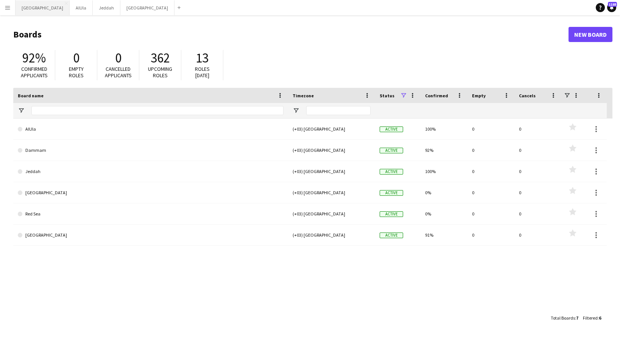
click at [29, 10] on button "Riyadh Close" at bounding box center [43, 7] width 54 height 15
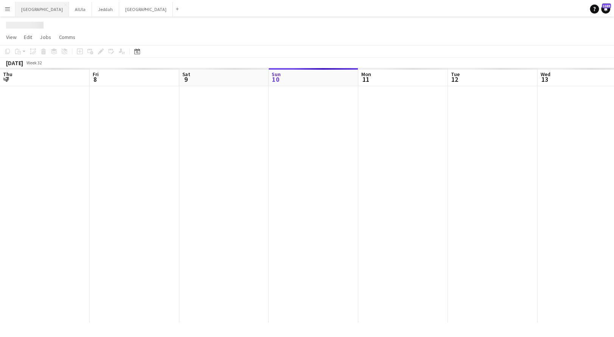
scroll to position [0, 181]
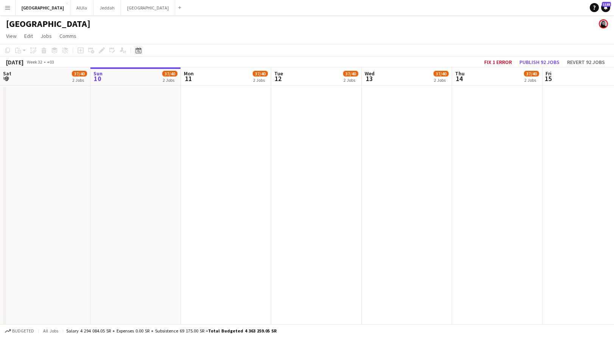
click at [140, 51] on icon "Date picker" at bounding box center [138, 50] width 6 height 6
click at [158, 73] on span "[DATE]" at bounding box center [149, 76] width 20 height 7
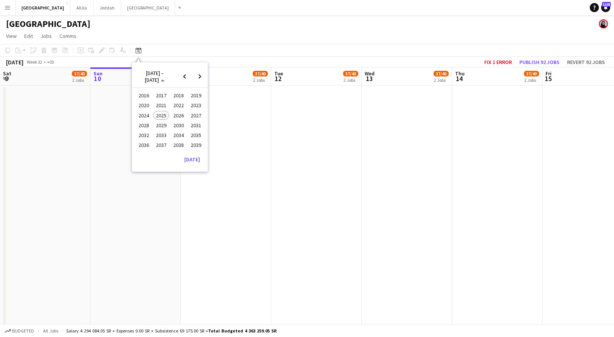
click at [145, 114] on span "2024" at bounding box center [144, 115] width 16 height 9
click at [174, 124] on span "NOV" at bounding box center [179, 125] width 16 height 9
click at [181, 103] on span "1" at bounding box center [179, 106] width 9 height 11
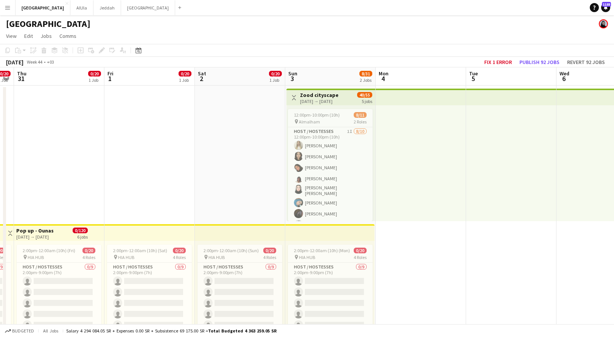
scroll to position [0, 261]
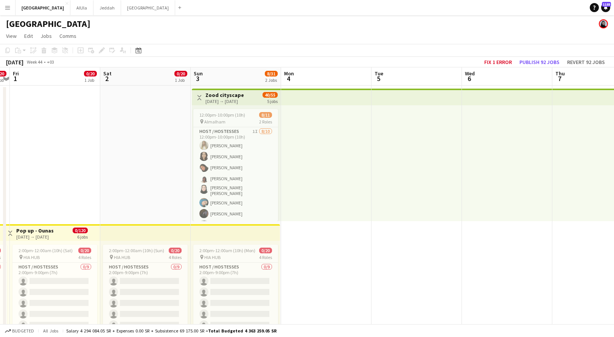
drag, startPoint x: 502, startPoint y: 76, endPoint x: 319, endPoint y: 89, distance: 182.8
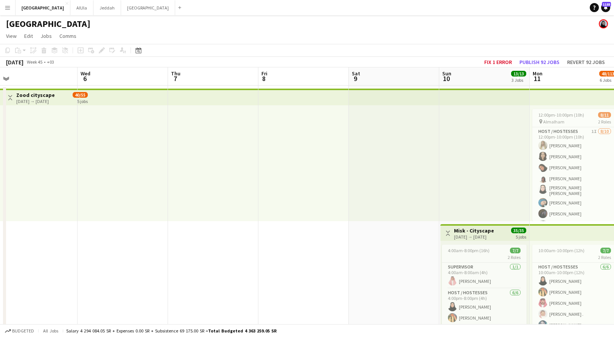
drag, startPoint x: 472, startPoint y: 87, endPoint x: -7, endPoint y: 101, distance: 479.3
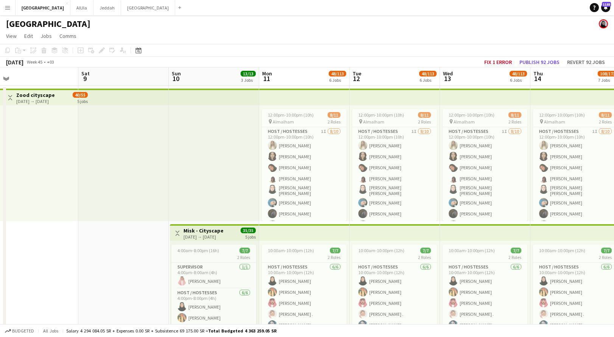
scroll to position [0, 296]
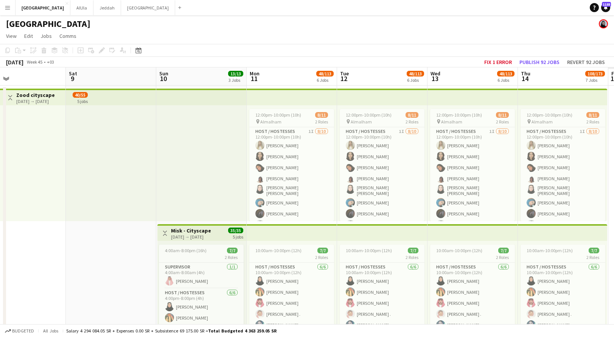
drag, startPoint x: 420, startPoint y: 84, endPoint x: 130, endPoint y: 92, distance: 290.0
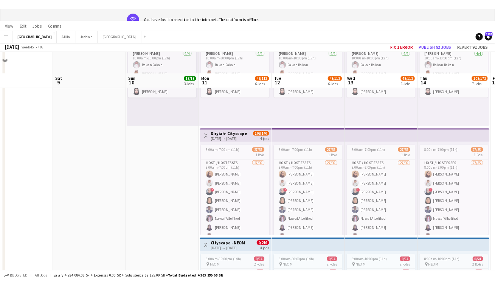
scroll to position [0, 0]
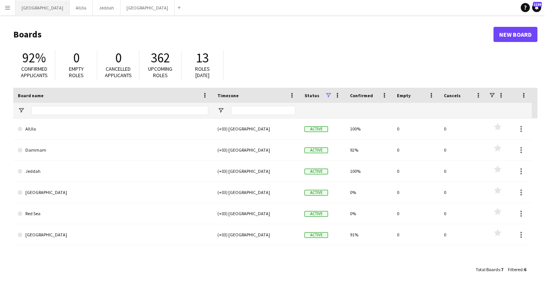
click at [29, 6] on button "Riyadh Close" at bounding box center [43, 7] width 54 height 15
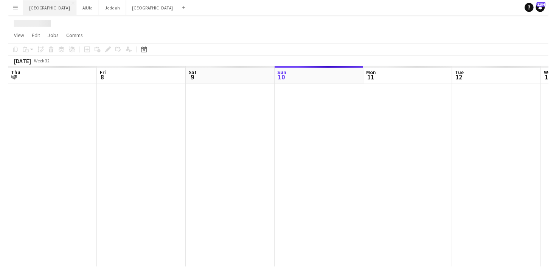
scroll to position [0, 181]
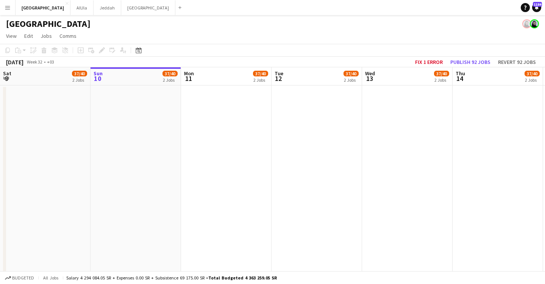
click at [14, 6] on button "Menu" at bounding box center [7, 7] width 15 height 15
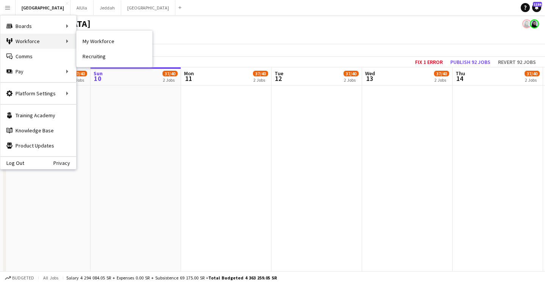
click at [45, 41] on div "Workforce Workforce" at bounding box center [38, 41] width 76 height 15
click at [93, 43] on link "My Workforce" at bounding box center [114, 41] width 76 height 15
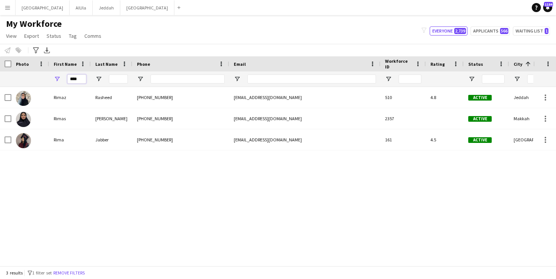
click at [79, 78] on input "****" at bounding box center [76, 79] width 19 height 9
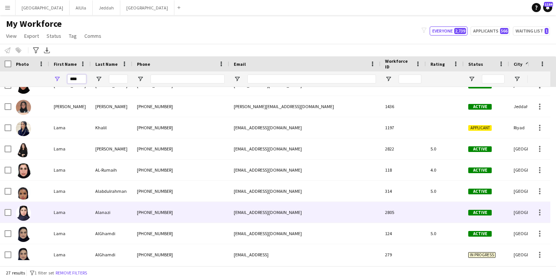
scroll to position [352, 0]
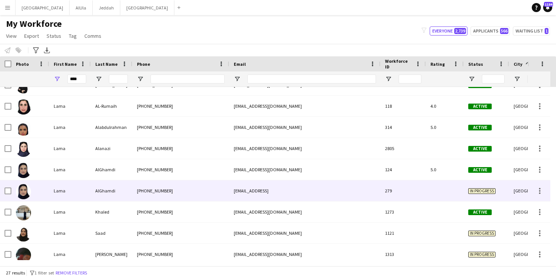
click at [118, 191] on div "AlGhamdi" at bounding box center [112, 191] width 42 height 21
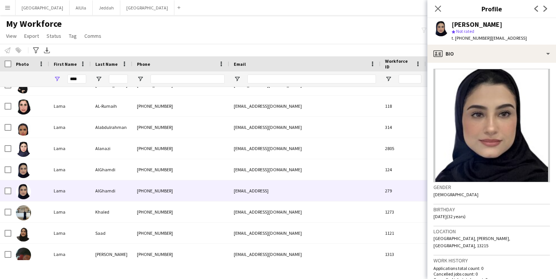
click at [499, 138] on img at bounding box center [492, 126] width 117 height 114
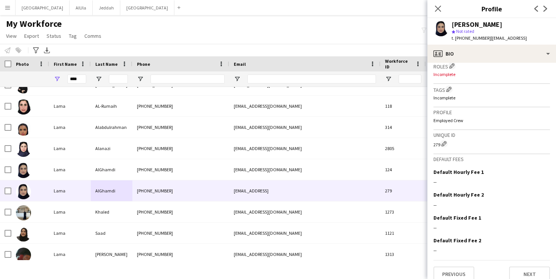
scroll to position [0, 0]
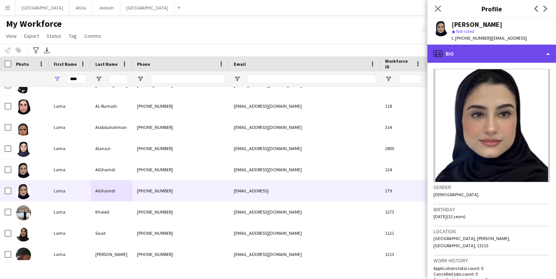
click at [490, 50] on div "profile Bio" at bounding box center [492, 54] width 129 height 18
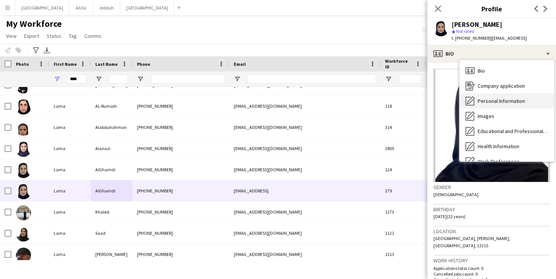
click at [501, 98] on span "Personal Information" at bounding box center [501, 101] width 47 height 7
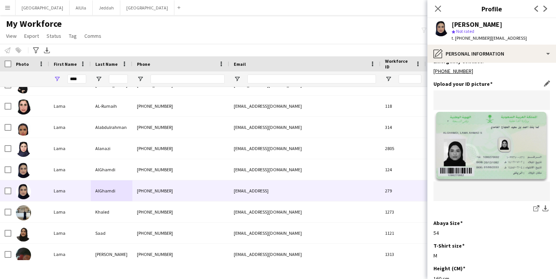
scroll to position [423, 0]
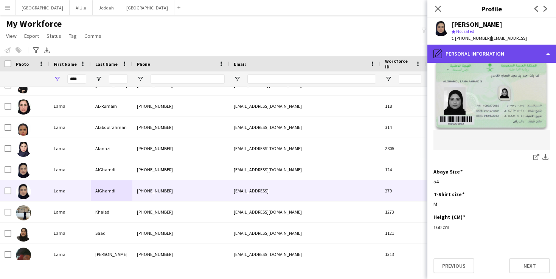
click at [501, 51] on div "pencil4 Personal Information" at bounding box center [492, 54] width 129 height 18
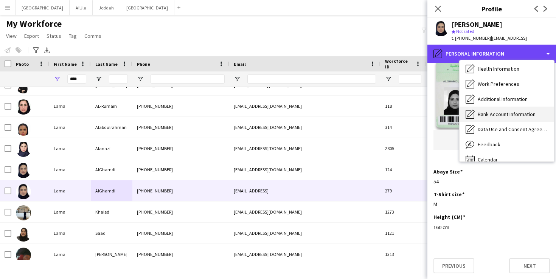
scroll to position [51, 0]
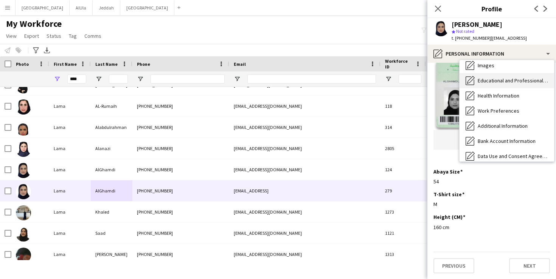
click at [501, 75] on div "Educational and Professional Background Educational and Professional Background" at bounding box center [507, 80] width 95 height 15
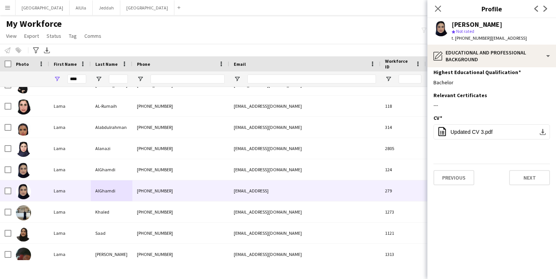
scroll to position [0, 0]
drag, startPoint x: 508, startPoint y: 120, endPoint x: 508, endPoint y: 130, distance: 9.5
click at [501, 120] on div "CV Edit this field" at bounding box center [492, 118] width 117 height 7
click at [501, 136] on button "office-file-sheet Updated CV 3.pdf download-bottom" at bounding box center [492, 132] width 117 height 15
click at [74, 78] on input "****" at bounding box center [76, 79] width 19 height 9
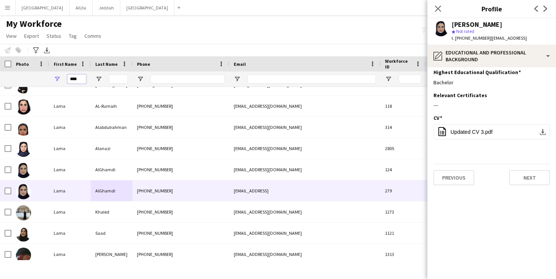
drag, startPoint x: 444, startPoint y: 8, endPoint x: 74, endPoint y: 77, distance: 376.2
click at [74, 77] on input "****" at bounding box center [76, 79] width 19 height 9
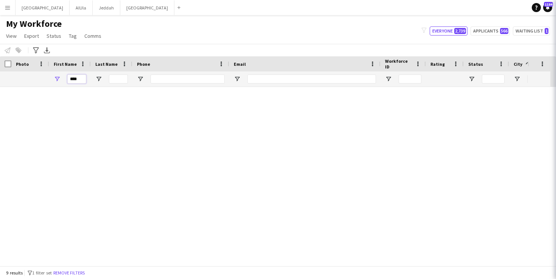
scroll to position [17, 0]
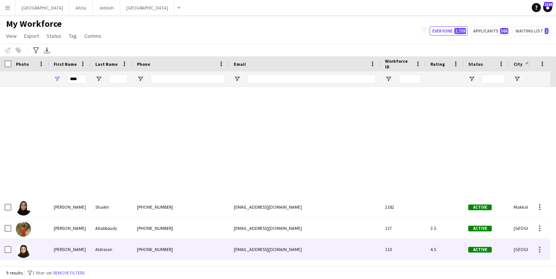
click at [85, 254] on div "[PERSON_NAME]" at bounding box center [70, 249] width 42 height 21
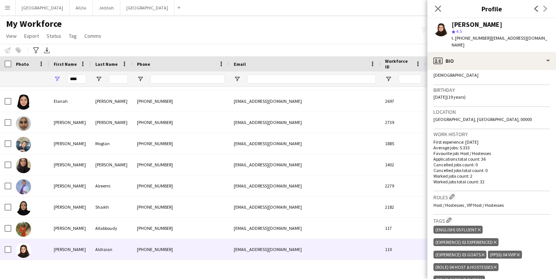
scroll to position [128, 0]
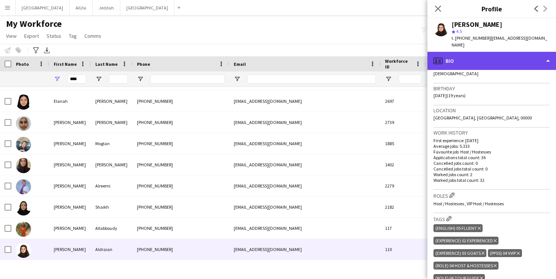
click at [494, 58] on div "profile Bio" at bounding box center [492, 61] width 129 height 18
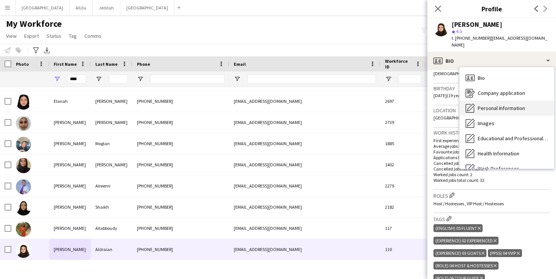
click at [501, 101] on div "Personal Information Personal Information" at bounding box center [507, 108] width 95 height 15
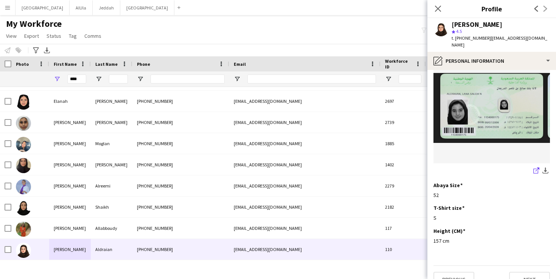
scroll to position [423, 0]
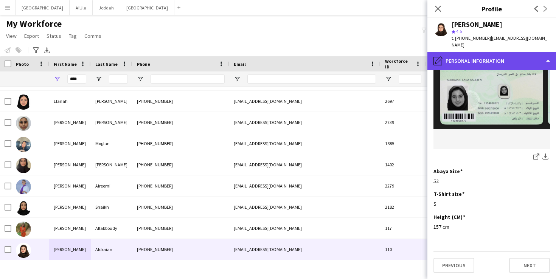
click at [501, 61] on div "pencil4 Personal Information" at bounding box center [492, 61] width 129 height 18
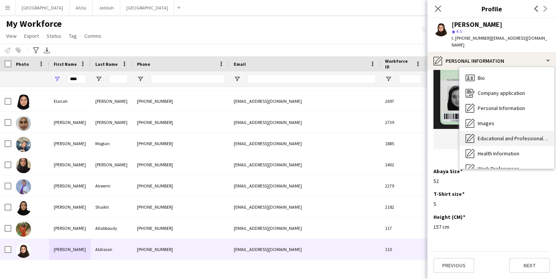
click at [501, 135] on span "Educational and Professional Background" at bounding box center [513, 138] width 70 height 7
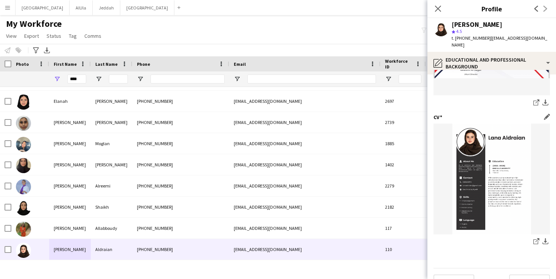
scroll to position [133, 0]
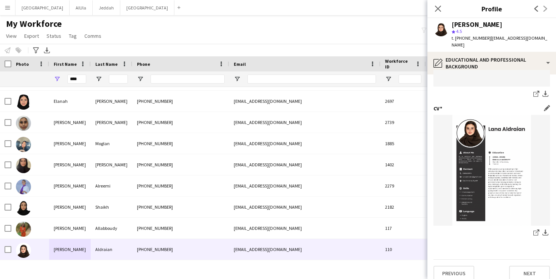
click at [501, 153] on img at bounding box center [492, 170] width 117 height 111
click at [501, 230] on app-icon "download-bottom" at bounding box center [546, 233] width 6 height 7
click at [77, 78] on input "****" at bounding box center [76, 79] width 19 height 9
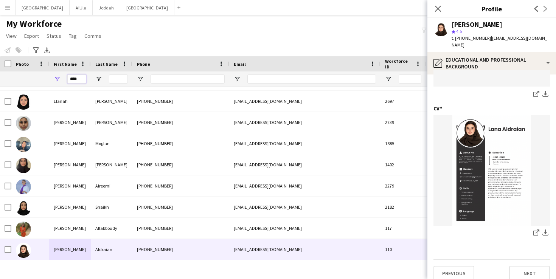
click at [77, 78] on input "****" at bounding box center [76, 79] width 19 height 9
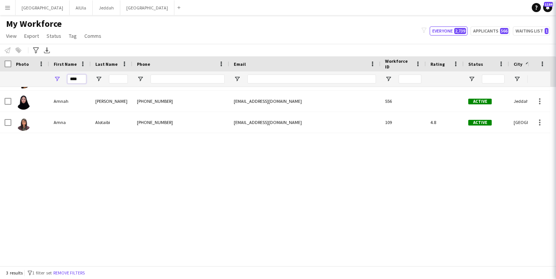
scroll to position [0, 0]
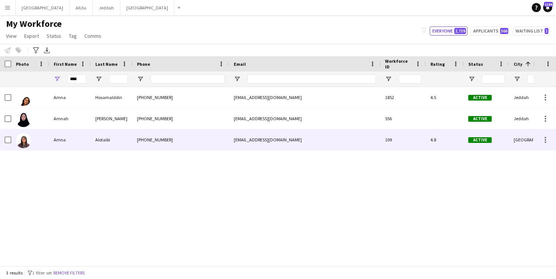
click at [94, 136] on div "Alotaibi" at bounding box center [112, 139] width 42 height 21
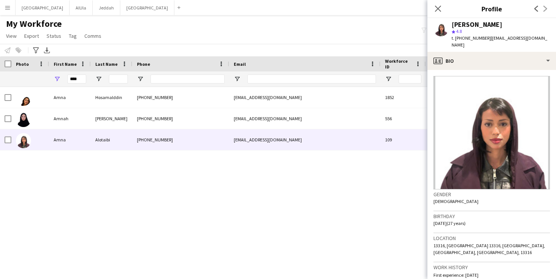
scroll to position [61, 0]
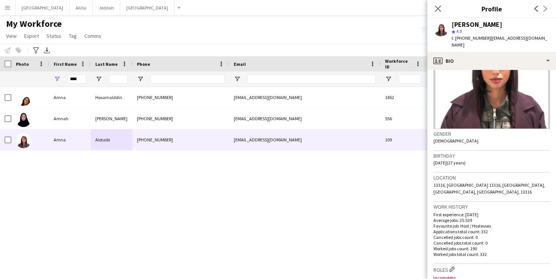
drag, startPoint x: 444, startPoint y: 155, endPoint x: 453, endPoint y: 162, distance: 11.1
click at [453, 162] on div "Birthday [DEMOGRAPHIC_DATA] (27 years)" at bounding box center [492, 162] width 117 height 22
click at [501, 142] on div "Gender [DEMOGRAPHIC_DATA]" at bounding box center [492, 140] width 117 height 22
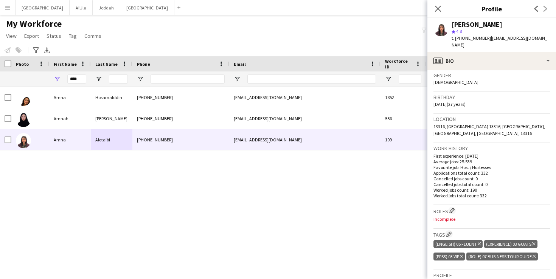
scroll to position [0, 0]
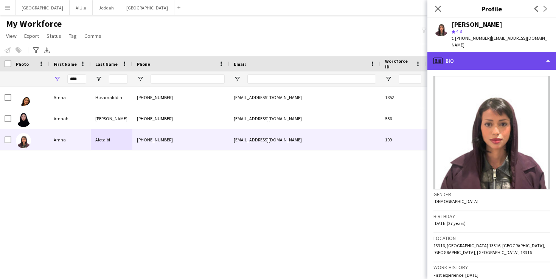
click at [483, 53] on div "profile Bio" at bounding box center [492, 61] width 129 height 18
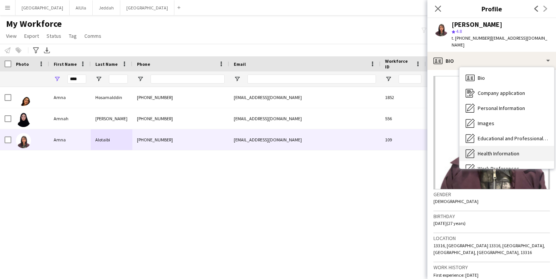
click at [501, 146] on div "Health Information Health Information" at bounding box center [507, 153] width 95 height 15
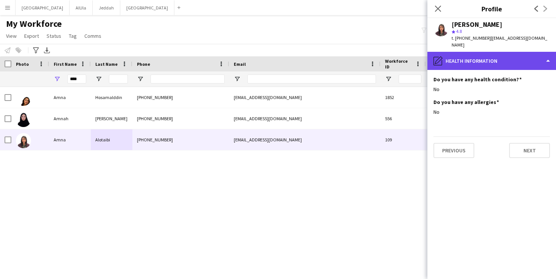
click at [501, 52] on div "pencil4 Health Information" at bounding box center [492, 61] width 129 height 18
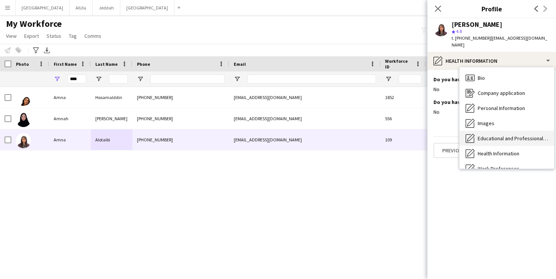
click at [501, 135] on span "Educational and Professional Background" at bounding box center [513, 138] width 70 height 7
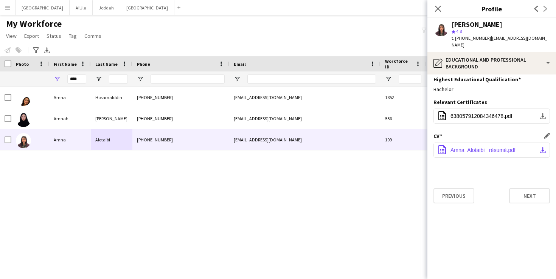
click at [501, 147] on app-icon "download-bottom" at bounding box center [543, 150] width 6 height 6
click at [501, 86] on div "Highest Educational Qualification Edit this field Bachelor" at bounding box center [492, 87] width 117 height 23
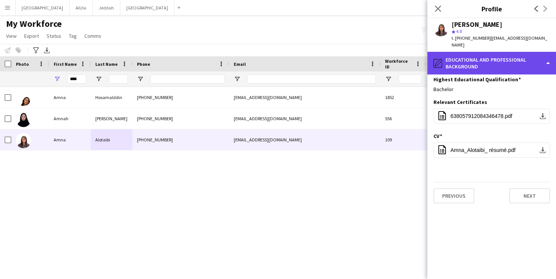
click at [501, 57] on div "pencil4 Educational and Professional Background" at bounding box center [492, 63] width 129 height 23
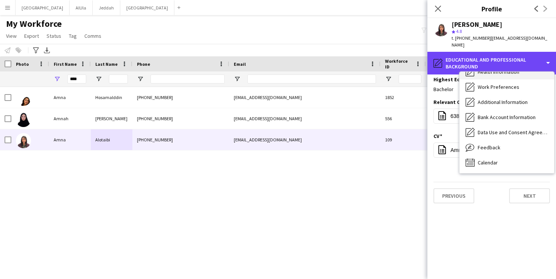
scroll to position [15, 0]
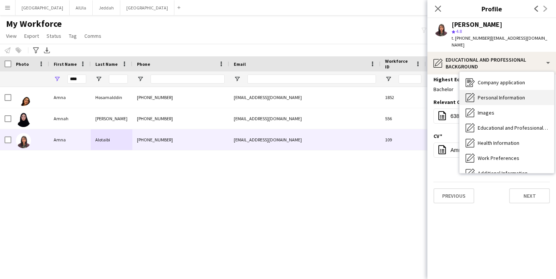
click at [492, 90] on div "Personal Information Personal Information" at bounding box center [507, 97] width 95 height 15
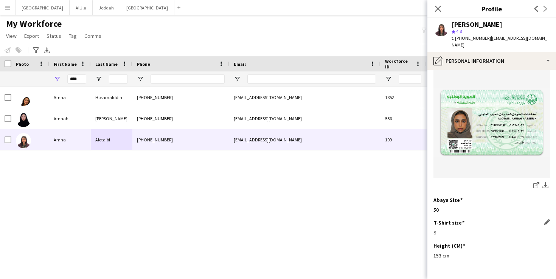
scroll to position [423, 0]
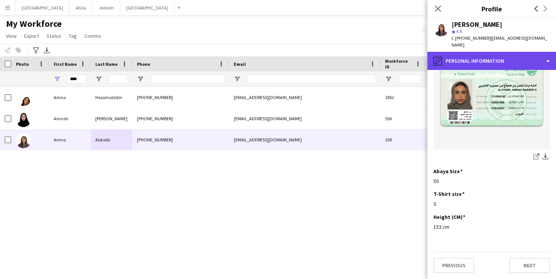
click at [497, 55] on div "pencil4 Personal Information" at bounding box center [492, 61] width 129 height 18
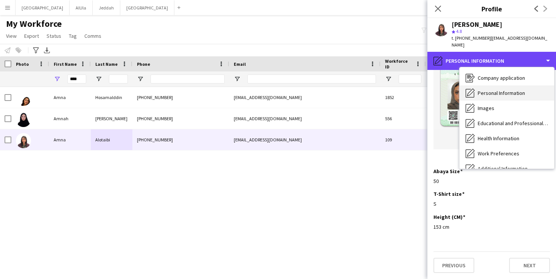
scroll to position [0, 0]
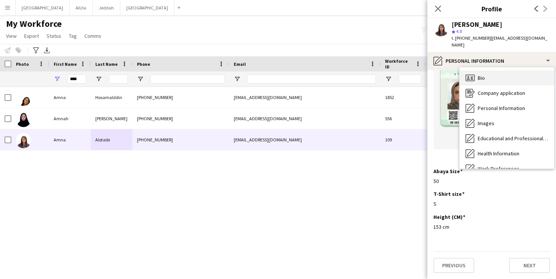
click at [481, 75] on span "Bio" at bounding box center [481, 78] width 7 height 7
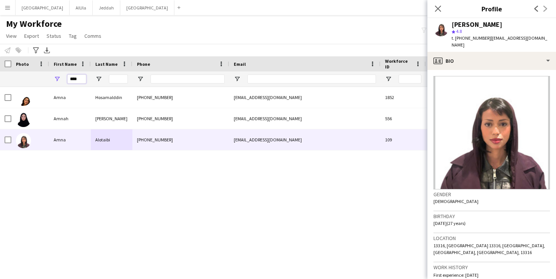
click at [75, 81] on input "****" at bounding box center [76, 79] width 19 height 9
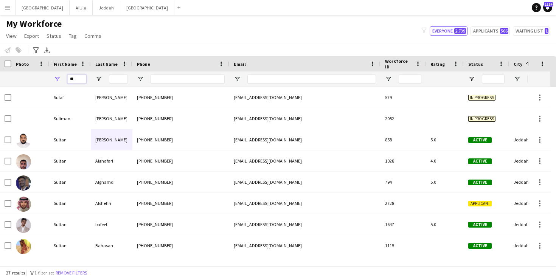
type input "*"
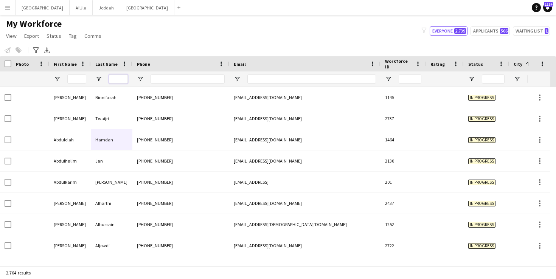
click at [123, 81] on input "Last Name Filter Input" at bounding box center [118, 79] width 19 height 9
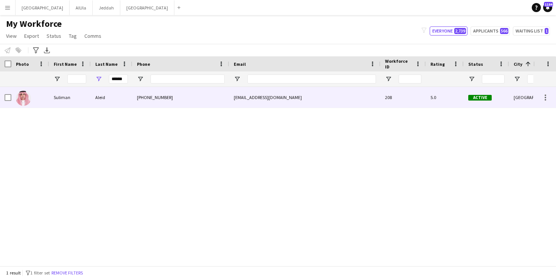
drag, startPoint x: 63, startPoint y: 87, endPoint x: 56, endPoint y: 100, distance: 14.6
click at [56, 100] on div "Suliman" at bounding box center [70, 97] width 42 height 21
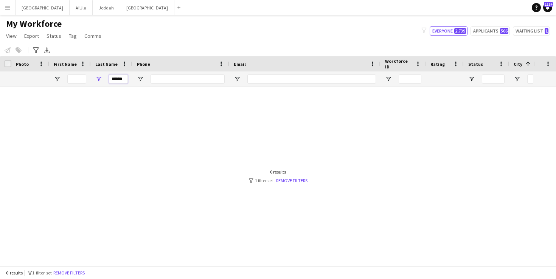
click at [124, 76] on input "******" at bounding box center [118, 79] width 19 height 9
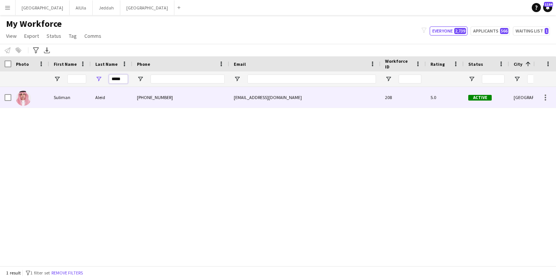
type input "*****"
click at [72, 94] on div "Suliman" at bounding box center [70, 97] width 42 height 21
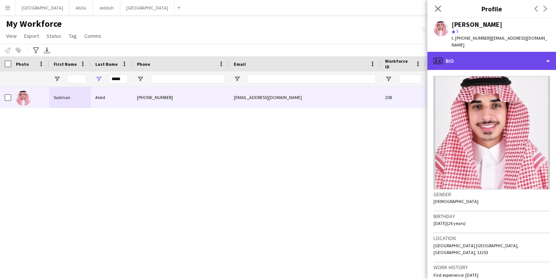
click at [501, 61] on div "profile Bio" at bounding box center [492, 61] width 129 height 18
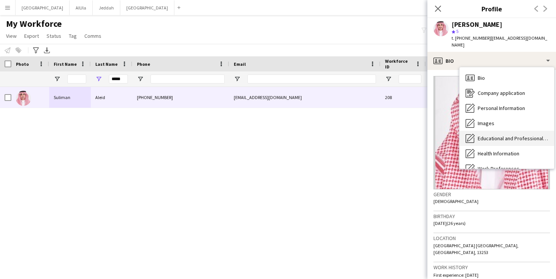
click at [500, 135] on span "Educational and Professional Background" at bounding box center [513, 138] width 70 height 7
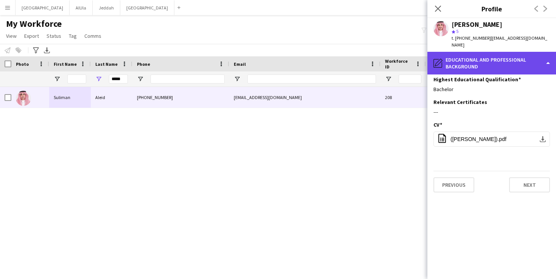
click at [485, 56] on div "pencil4 Educational and Professional Background" at bounding box center [492, 63] width 129 height 23
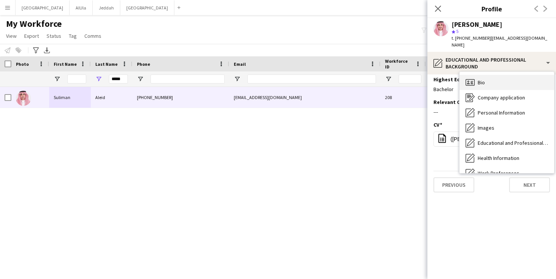
click at [483, 79] on span "Bio" at bounding box center [481, 82] width 7 height 7
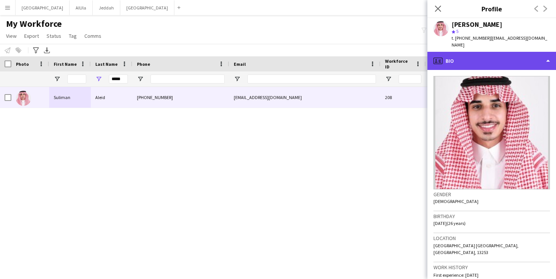
click at [464, 54] on div "profile Bio" at bounding box center [492, 61] width 129 height 18
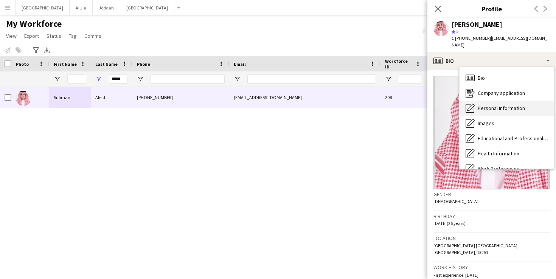
click at [501, 101] on div "Personal Information Personal Information" at bounding box center [507, 108] width 95 height 15
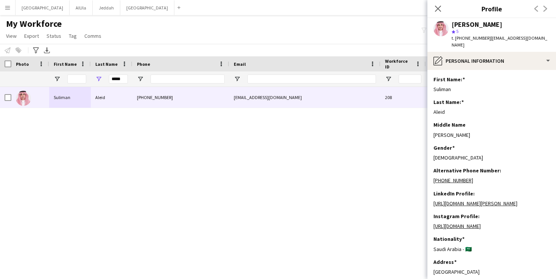
scroll to position [266, 0]
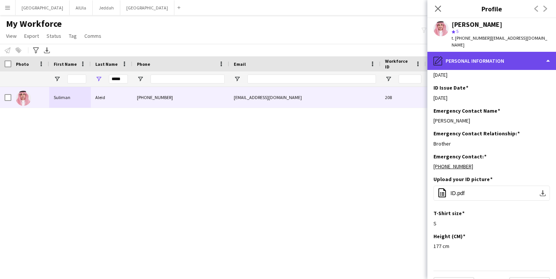
click at [501, 59] on div "pencil4 Personal Information" at bounding box center [492, 61] width 129 height 18
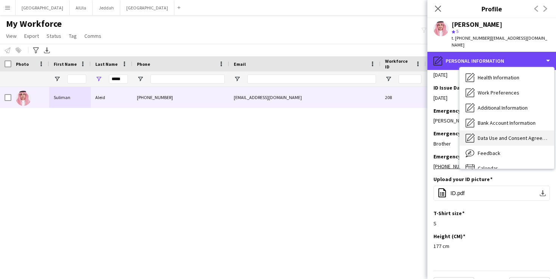
scroll to position [65, 0]
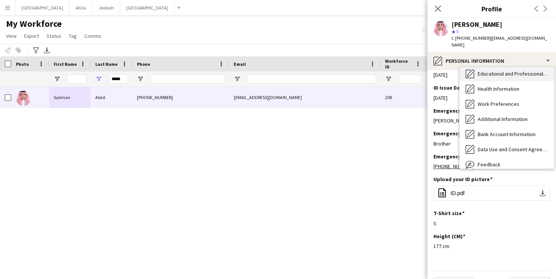
click at [493, 70] on div "Educational and Professional Background Educational and Professional Background" at bounding box center [507, 73] width 95 height 15
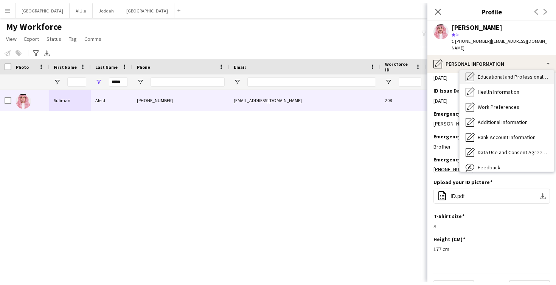
scroll to position [0, 0]
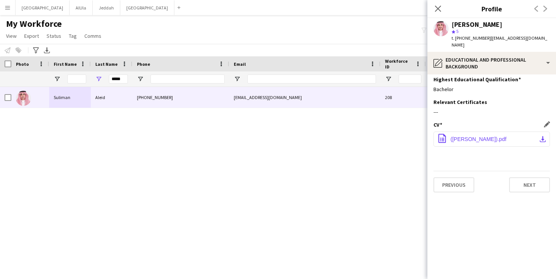
click at [483, 136] on span "([PERSON_NAME]).pdf" at bounding box center [479, 139] width 56 height 6
